Goal: Task Accomplishment & Management: Manage account settings

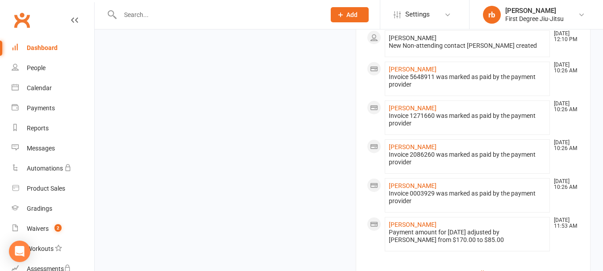
scroll to position [943, 0]
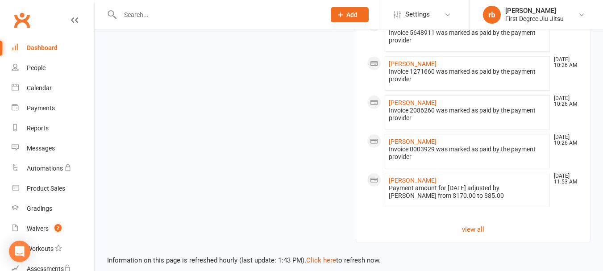
click at [314, 258] on div "Information on this page is refreshed hourly (last update: 1:43 PM). Click here…" at bounding box center [349, 253] width 508 height 23
click at [316, 256] on link "Click here" at bounding box center [321, 260] width 30 height 8
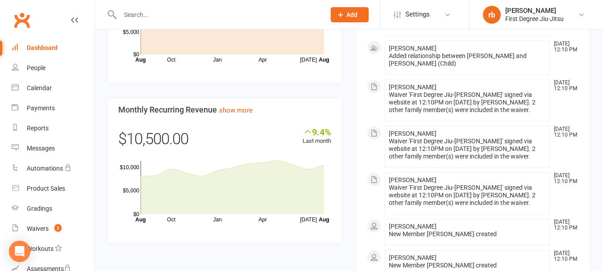
scroll to position [639, 0]
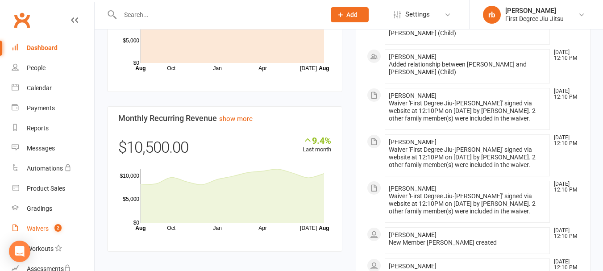
click at [42, 227] on div "Waivers" at bounding box center [38, 228] width 22 height 7
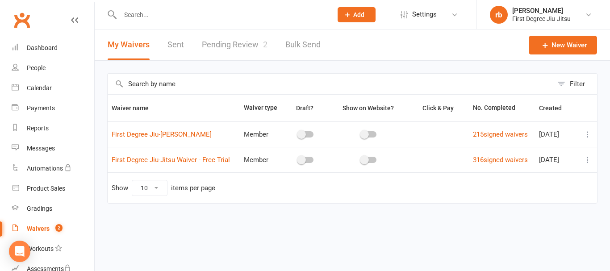
click at [237, 47] on link "Pending Review 2" at bounding box center [235, 44] width 66 height 31
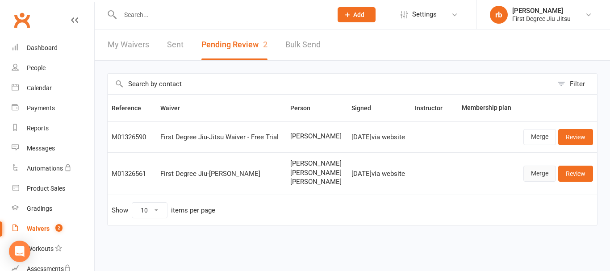
click at [548, 175] on link "Merge" at bounding box center [539, 174] width 33 height 16
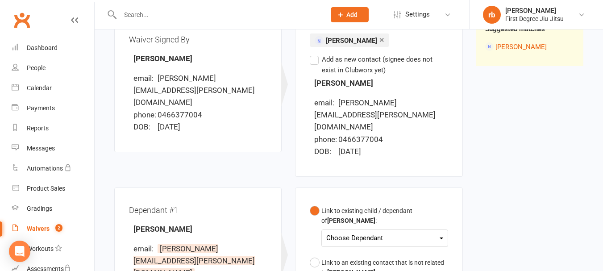
scroll to position [165, 0]
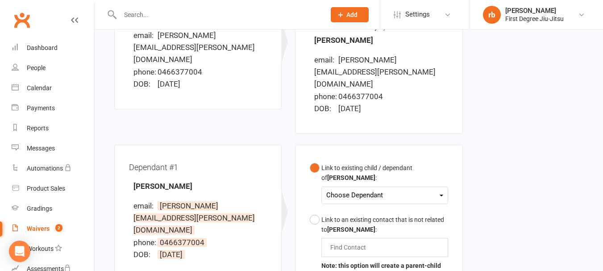
click at [437, 189] on div "Choose Dependant" at bounding box center [384, 195] width 117 height 12
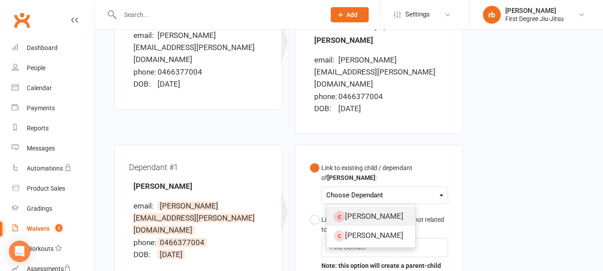
click at [378, 207] on link "[PERSON_NAME]" at bounding box center [371, 216] width 88 height 19
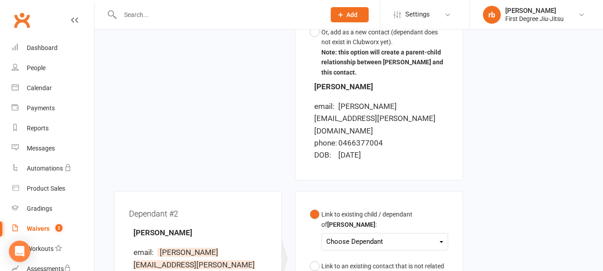
scroll to position [472, 0]
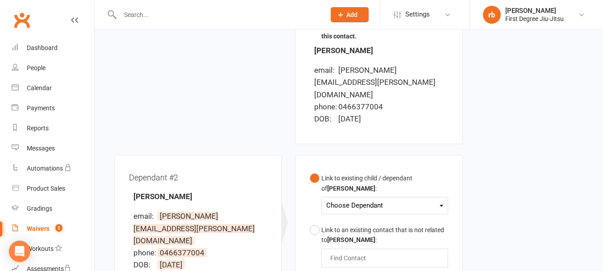
click at [411, 200] on div "Choose Dependant" at bounding box center [384, 206] width 117 height 12
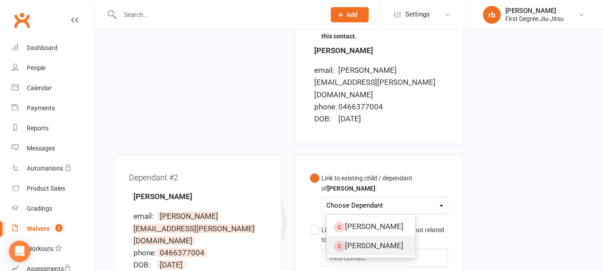
click at [382, 236] on link "[PERSON_NAME]" at bounding box center [371, 245] width 88 height 19
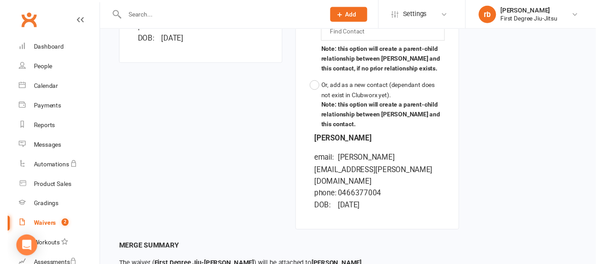
scroll to position [714, 0]
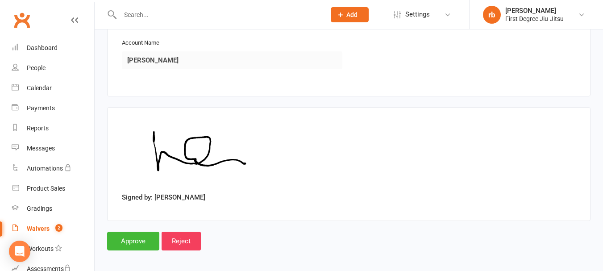
scroll to position [1698, 0]
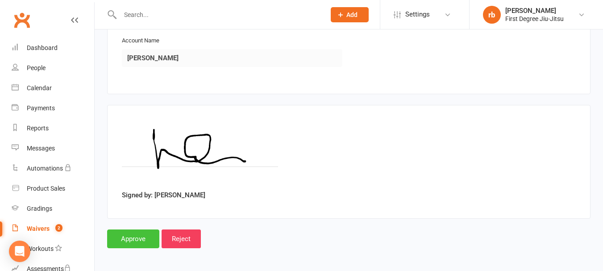
click at [145, 239] on input "Approve" at bounding box center [133, 238] width 52 height 19
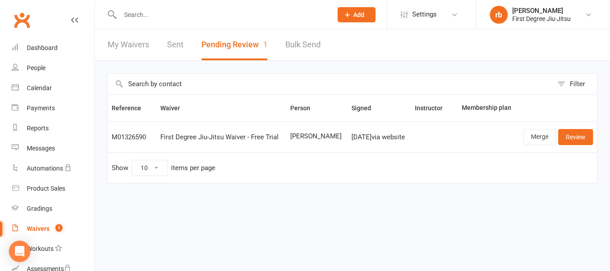
click at [148, 23] on div at bounding box center [216, 14] width 219 height 29
click at [142, 16] on input "text" at bounding box center [221, 14] width 208 height 12
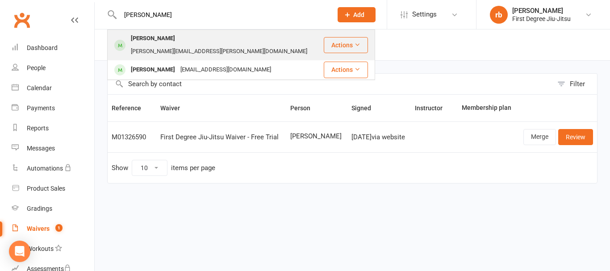
type input "[PERSON_NAME]"
click at [153, 42] on div "[PERSON_NAME]" at bounding box center [153, 38] width 50 height 13
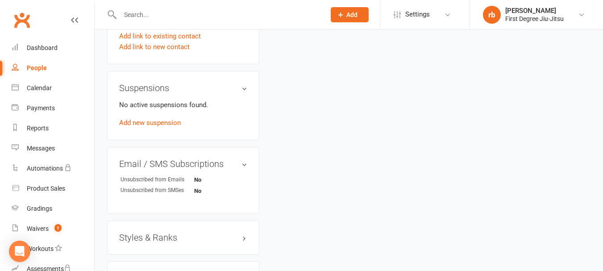
scroll to position [617, 0]
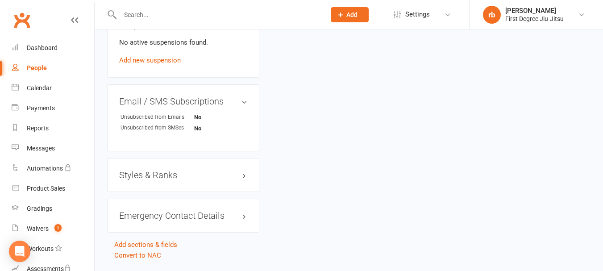
click at [190, 180] on h3 "Styles & Ranks" at bounding box center [183, 175] width 128 height 10
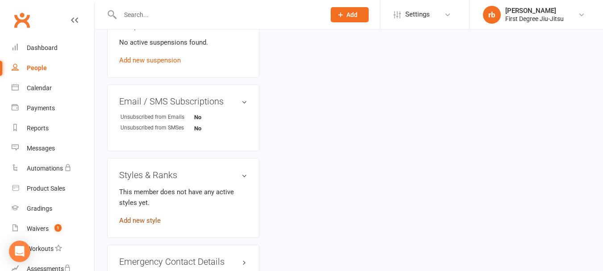
click at [139, 225] on link "Add new style" at bounding box center [140, 220] width 42 height 8
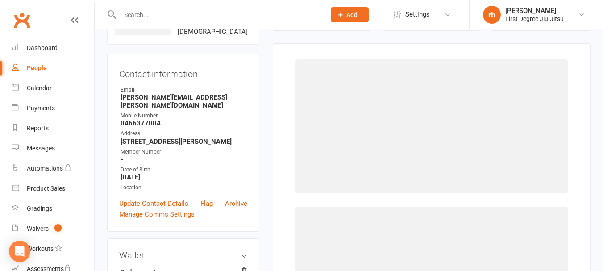
scroll to position [69, 0]
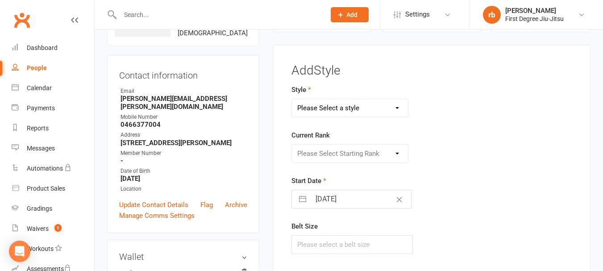
click at [391, 102] on select "Please Select a style Brazilian Jiu-Jitsu Adults Brazilian Jiu-Jitsu Kids 10-14…" at bounding box center [350, 108] width 116 height 18
select select "3457"
click at [292, 99] on select "Please Select a style Brazilian Jiu-Jitsu Adults Brazilian Jiu-Jitsu Kids 10-14…" at bounding box center [350, 108] width 116 height 18
click at [389, 156] on select "Please Select Starting Rank White belt Grey Belt Yellow Belt Orange Belt Green …" at bounding box center [350, 154] width 116 height 18
select select "41081"
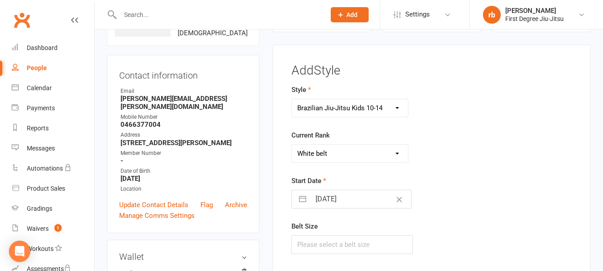
click at [292, 145] on select "Please Select Starting Rank White belt Grey Belt Yellow Belt Orange Belt Green …" at bounding box center [350, 154] width 116 height 18
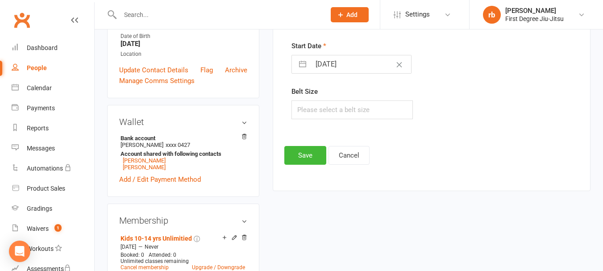
scroll to position [207, 0]
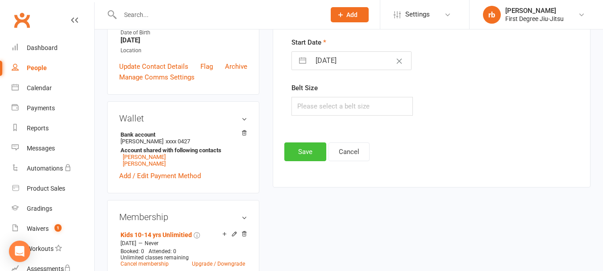
click at [309, 157] on button "Save" at bounding box center [305, 151] width 42 height 19
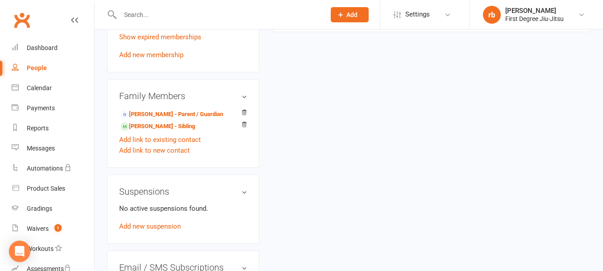
scroll to position [457, 0]
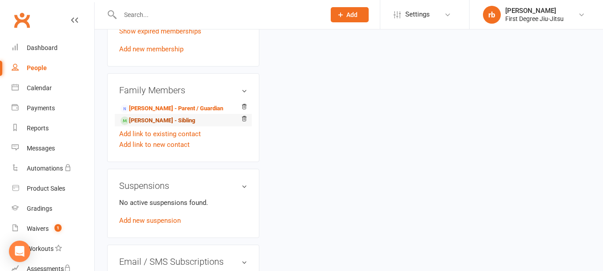
click at [152, 125] on link "[PERSON_NAME] - Sibling" at bounding box center [158, 120] width 75 height 9
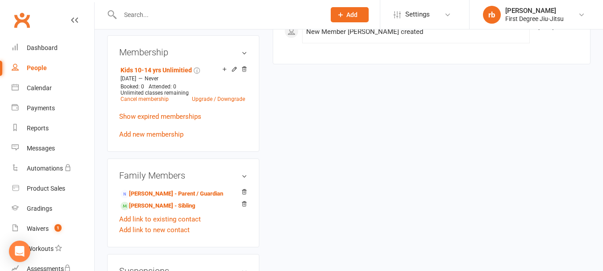
scroll to position [653, 0]
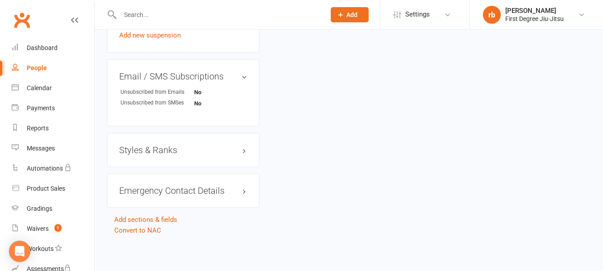
click at [221, 149] on h3 "Styles & Ranks" at bounding box center [183, 150] width 128 height 10
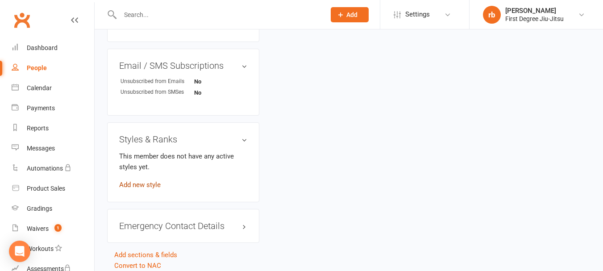
click at [152, 189] on link "Add new style" at bounding box center [140, 185] width 42 height 8
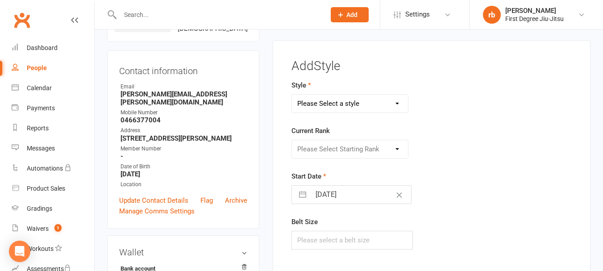
scroll to position [69, 0]
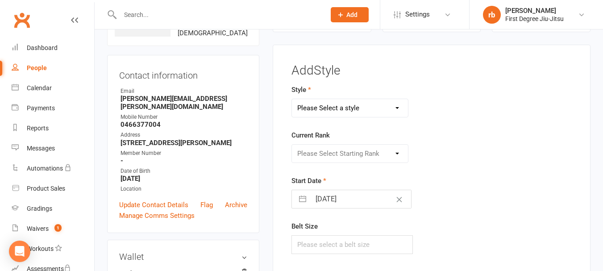
click at [377, 111] on select "Please Select a style Brazilian Jiu-Jitsu Adults Brazilian Jiu-Jitsu Kids 10-14…" at bounding box center [350, 108] width 116 height 18
select select "3457"
click at [292, 99] on select "Please Select a style Brazilian Jiu-Jitsu Adults Brazilian Jiu-Jitsu Kids 10-14…" at bounding box center [350, 108] width 116 height 18
click at [380, 153] on select "Please Select Starting Rank White belt Grey Belt Yellow Belt Orange Belt Green …" at bounding box center [350, 154] width 116 height 18
select select "41081"
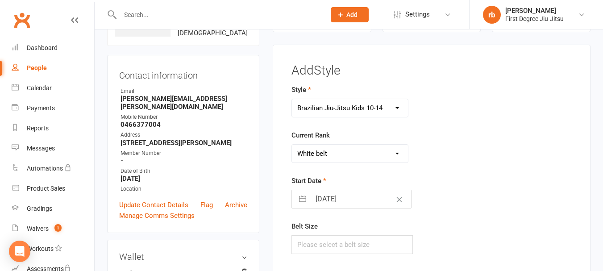
click at [292, 145] on select "Please Select Starting Rank White belt Grey Belt Yellow Belt Orange Belt Green …" at bounding box center [350, 154] width 116 height 18
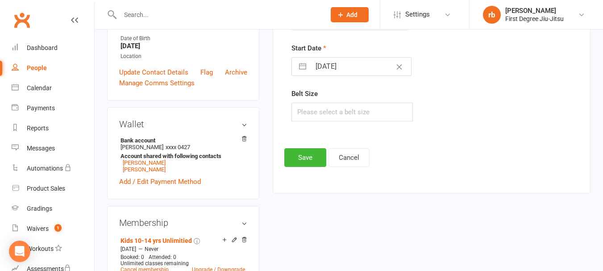
scroll to position [215, 0]
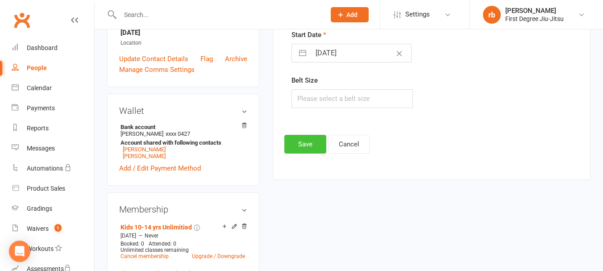
click at [306, 150] on button "Save" at bounding box center [305, 144] width 42 height 19
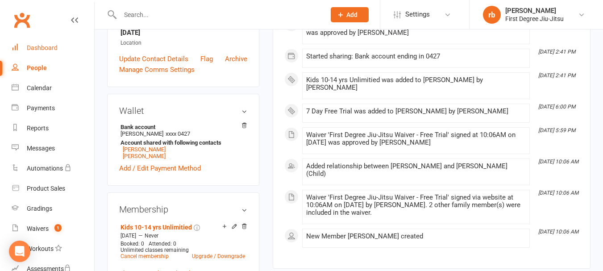
click at [42, 48] on div "Dashboard" at bounding box center [42, 47] width 31 height 7
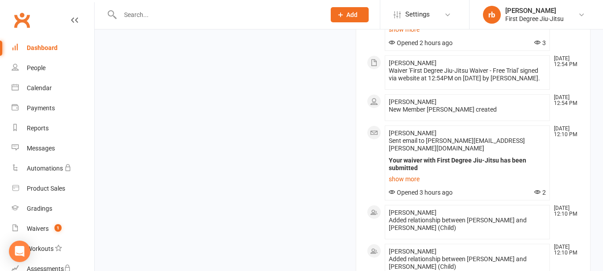
scroll to position [938, 0]
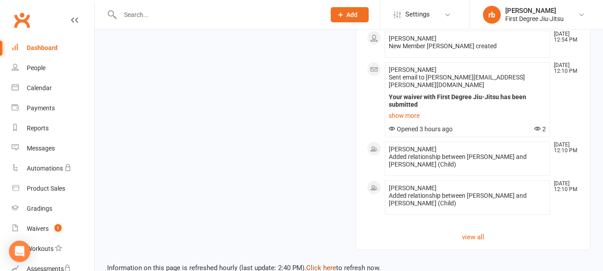
click at [329, 264] on link "Click here" at bounding box center [321, 268] width 30 height 8
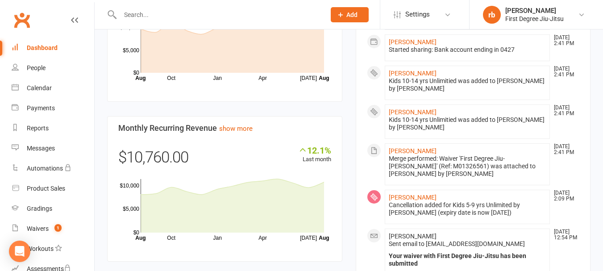
scroll to position [627, 0]
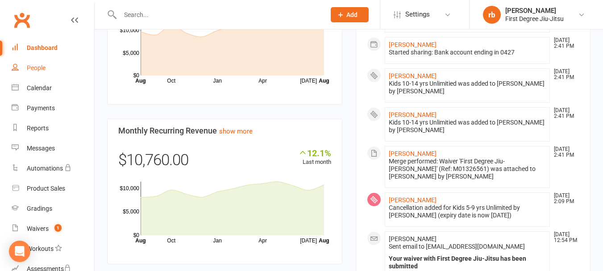
click at [31, 70] on div "People" at bounding box center [36, 67] width 19 height 7
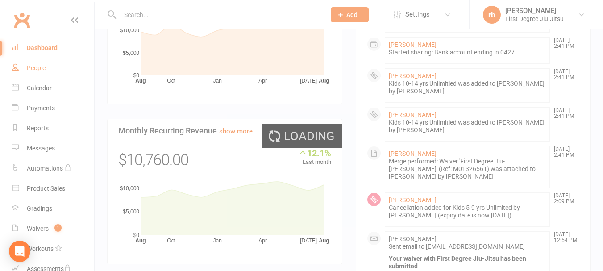
select select "100"
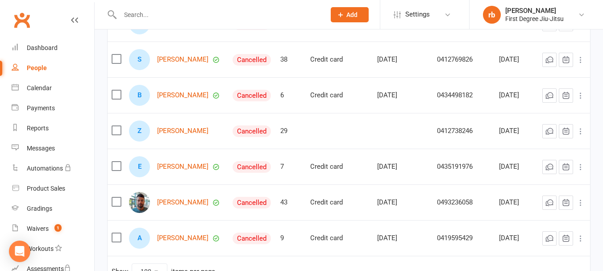
scroll to position [721, 0]
